Goal: Information Seeking & Learning: Learn about a topic

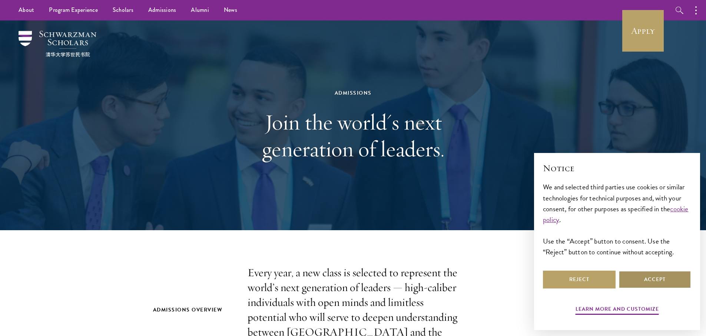
click at [646, 278] on button "Accept" at bounding box center [655, 279] width 73 height 18
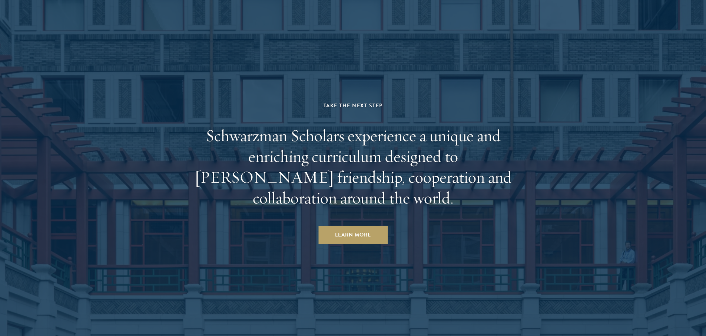
scroll to position [3559, 0]
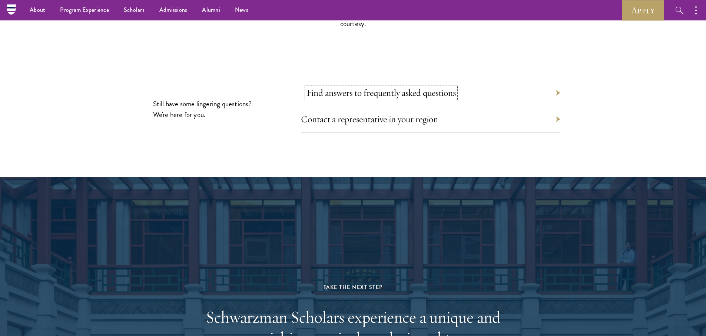
click at [350, 87] on link "Find answers to frequently asked questions" at bounding box center [381, 92] width 149 height 11
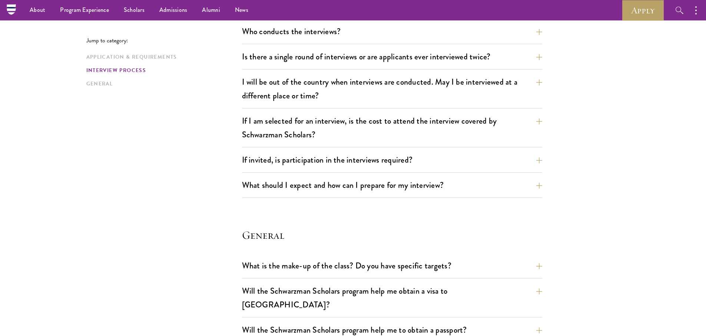
scroll to position [819, 0]
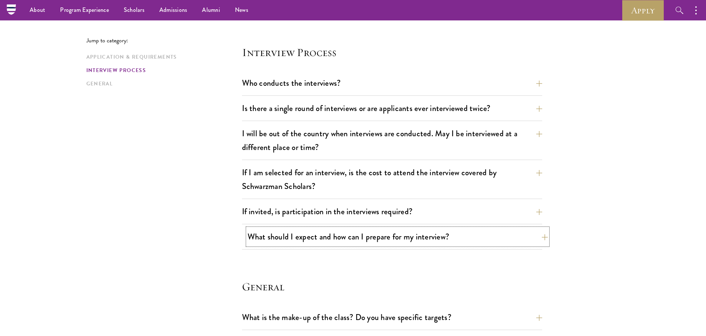
click at [299, 236] on button "What should I expect and how can I prepare for my interview?" at bounding box center [398, 236] width 300 height 17
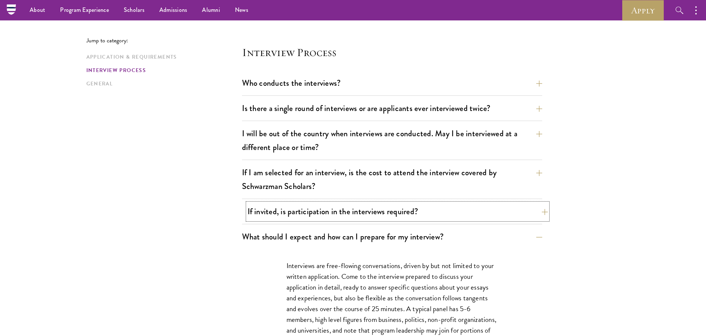
click at [309, 211] on button "If invited, is participation in the interviews required?" at bounding box center [398, 211] width 300 height 17
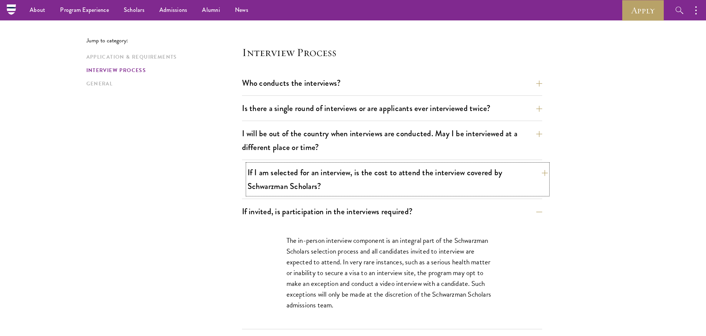
click at [318, 177] on button "If I am selected for an interview, is the cost to attend the interview covered …" at bounding box center [398, 179] width 300 height 30
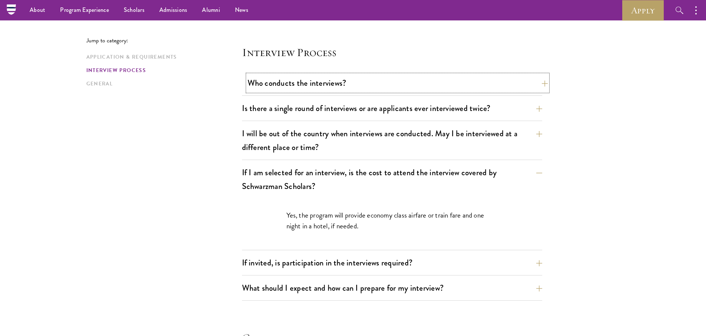
click at [312, 82] on button "Who conducts the interviews?" at bounding box center [398, 83] width 300 height 17
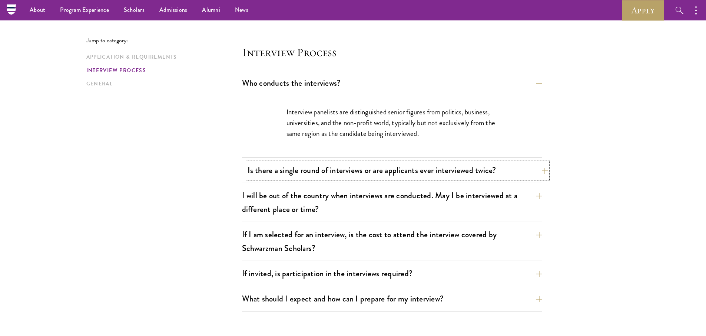
click at [299, 169] on button "Is there a single round of interviews or are applicants ever interviewed twice?" at bounding box center [398, 170] width 300 height 17
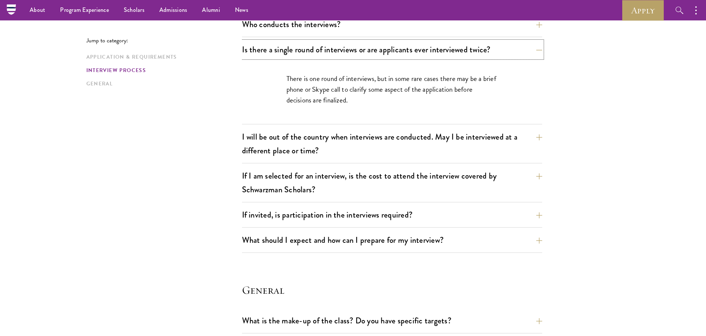
scroll to position [844, 0]
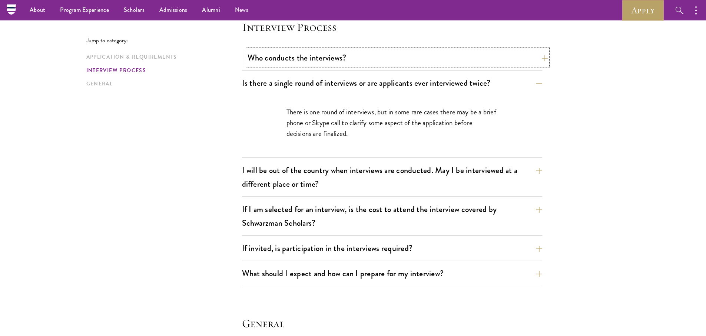
click at [509, 64] on button "Who conducts the interviews?" at bounding box center [398, 57] width 300 height 17
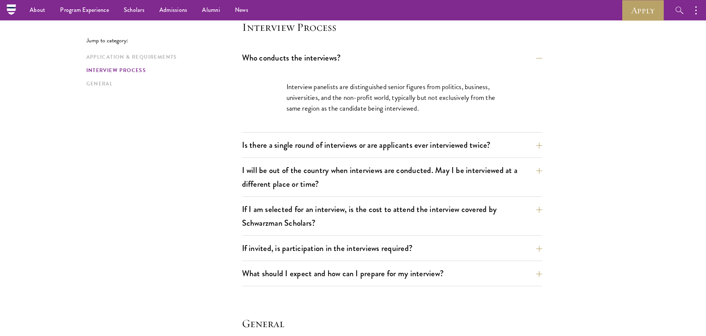
click at [360, 31] on h4 "Interview Process" at bounding box center [392, 27] width 300 height 15
click at [405, 145] on button "Is there a single round of interviews or are applicants ever interviewed twice?" at bounding box center [398, 144] width 300 height 17
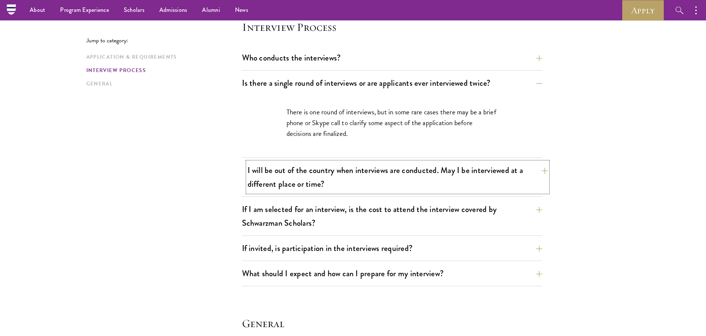
click at [366, 170] on button "I will be out of the country when interviews are conducted. May I be interviewe…" at bounding box center [398, 177] width 300 height 30
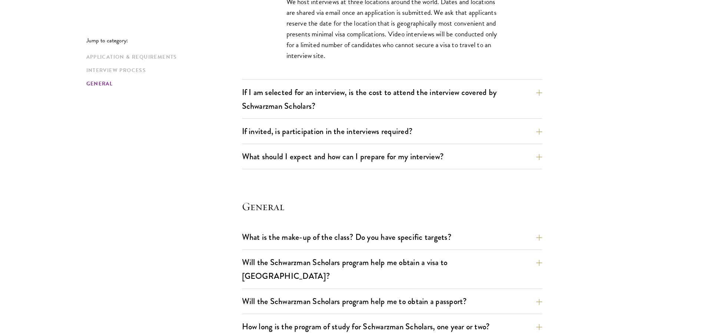
scroll to position [996, 0]
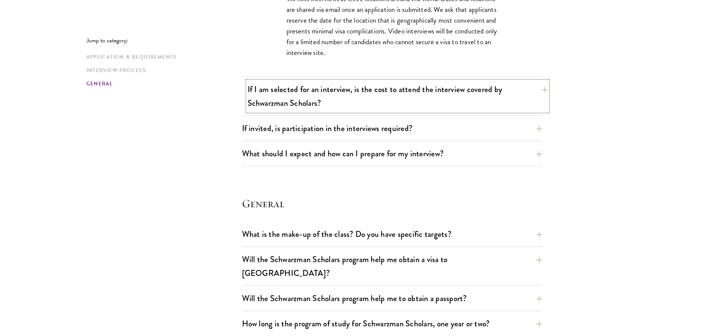
click at [342, 89] on button "If I am selected for an interview, is the cost to attend the interview covered …" at bounding box center [398, 96] width 300 height 30
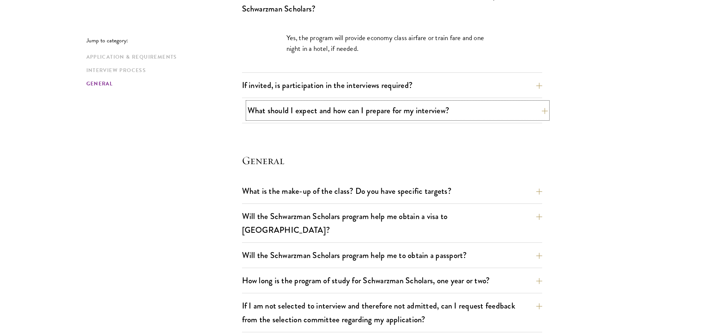
click at [432, 110] on button "What should I expect and how can I prepare for my interview?" at bounding box center [398, 110] width 300 height 17
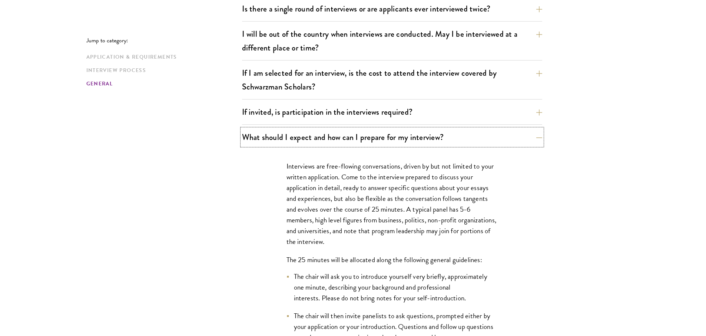
scroll to position [912, 0]
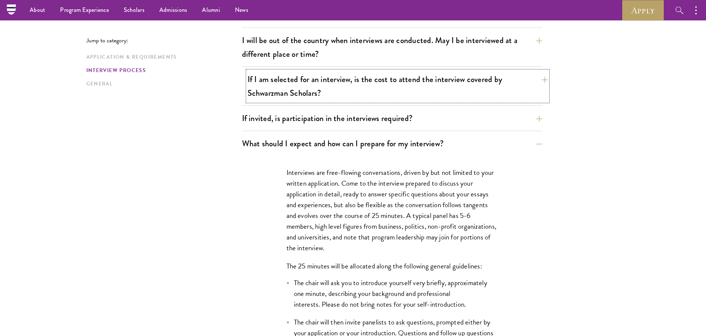
click at [348, 92] on button "If I am selected for an interview, is the cost to attend the interview covered …" at bounding box center [398, 86] width 300 height 30
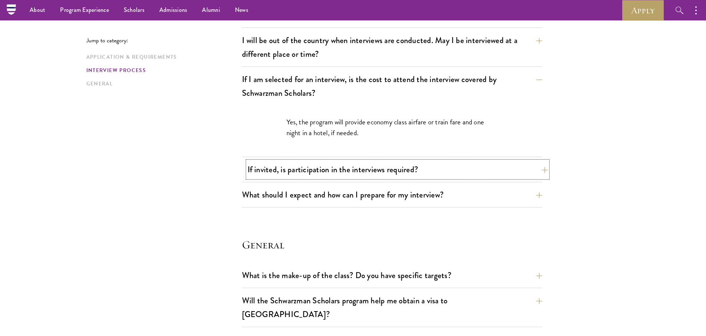
click at [425, 174] on button "If invited, is participation in the interviews required?" at bounding box center [398, 169] width 300 height 17
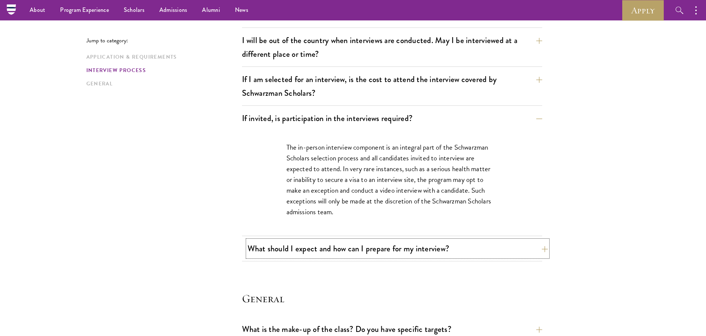
click at [428, 247] on button "What should I expect and how can I prepare for my interview?" at bounding box center [398, 248] width 300 height 17
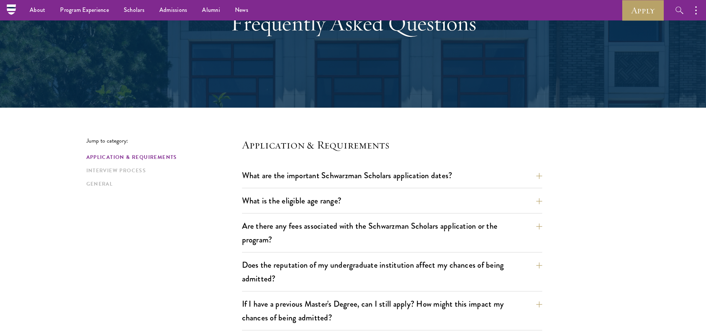
scroll to position [79, 0]
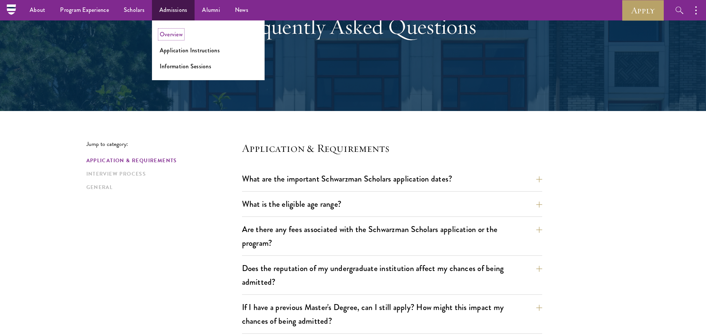
click at [179, 35] on link "Overview" at bounding box center [171, 34] width 23 height 9
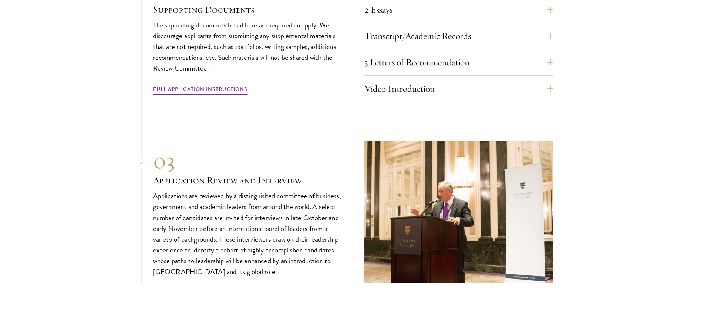
scroll to position [2663, 0]
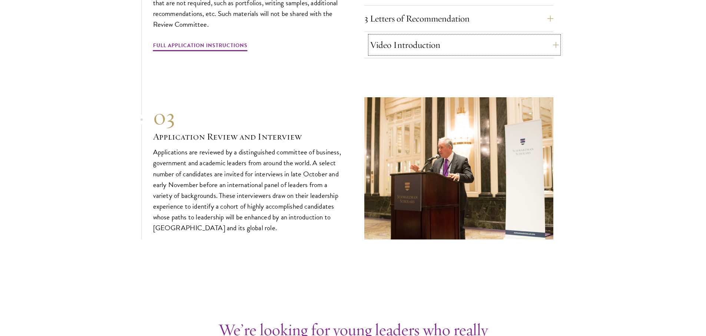
click at [409, 41] on button "Video Introduction" at bounding box center [464, 45] width 189 height 18
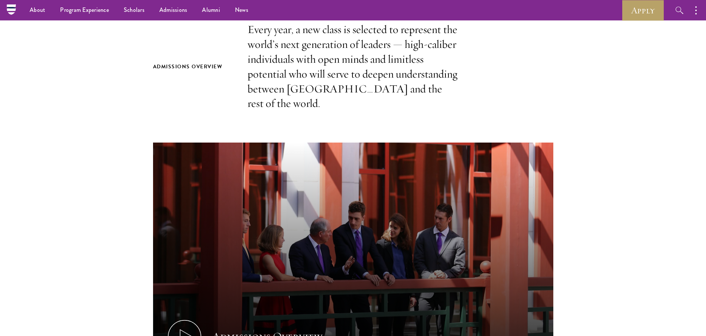
scroll to position [0, 0]
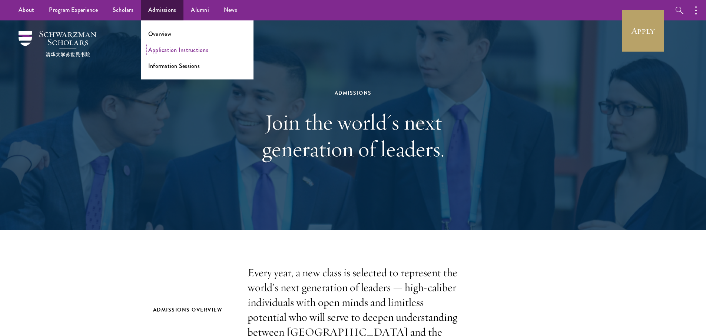
click at [159, 49] on link "Application Instructions" at bounding box center [178, 50] width 60 height 9
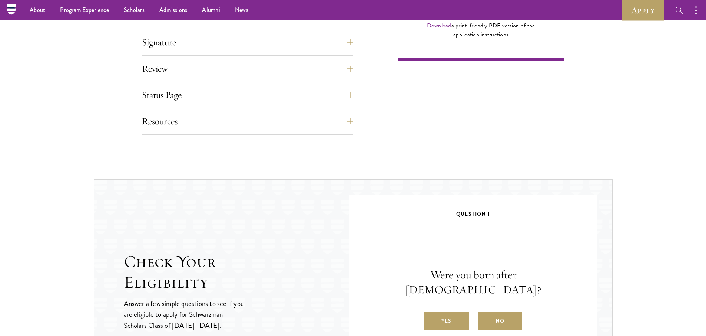
scroll to position [539, 0]
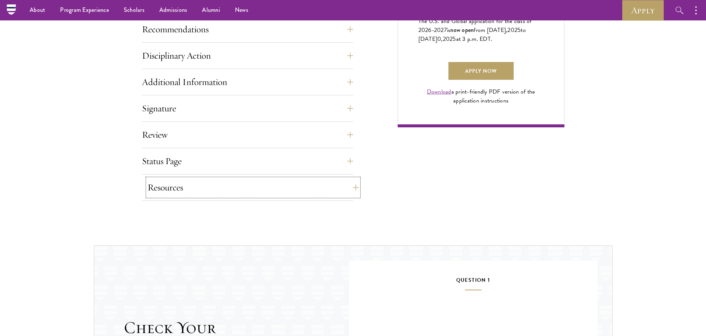
click at [168, 186] on button "Resources" at bounding box center [253, 187] width 211 height 18
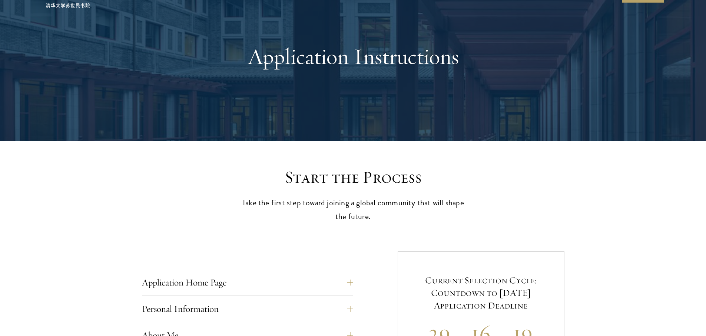
scroll to position [0, 0]
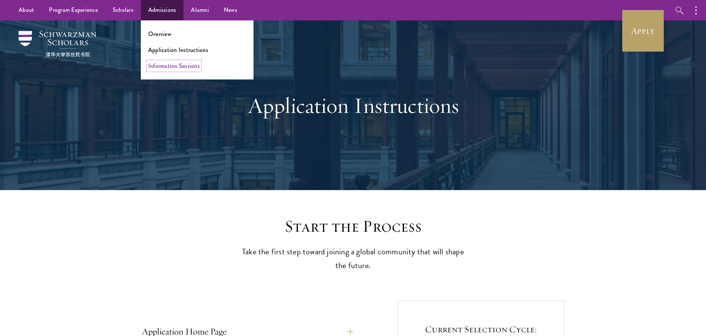
click at [169, 64] on link "Information Sessions" at bounding box center [174, 66] width 52 height 9
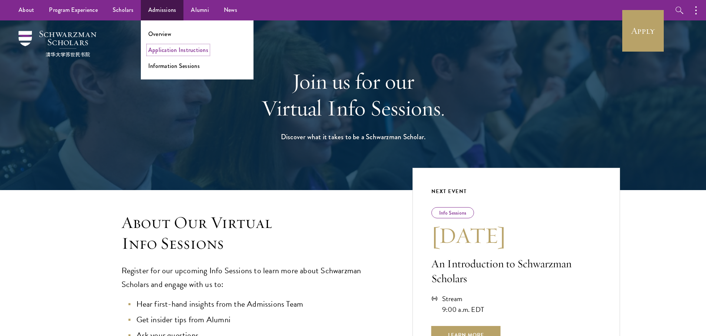
click at [162, 47] on link "Application Instructions" at bounding box center [178, 50] width 60 height 9
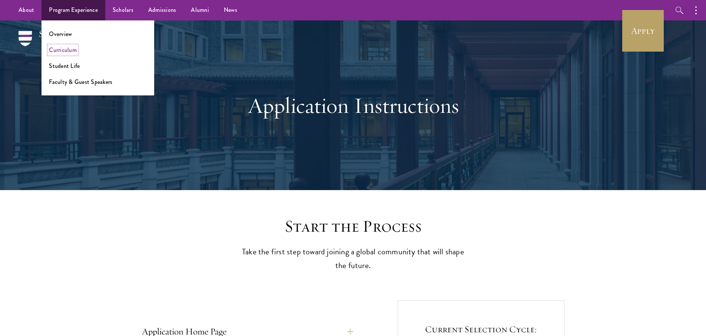
click at [67, 50] on link "Curriculum" at bounding box center [63, 50] width 28 height 9
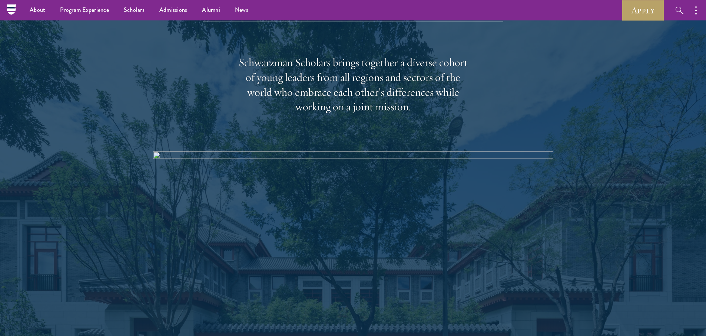
scroll to position [759, 0]
